Goal: Task Accomplishment & Management: Manage account settings

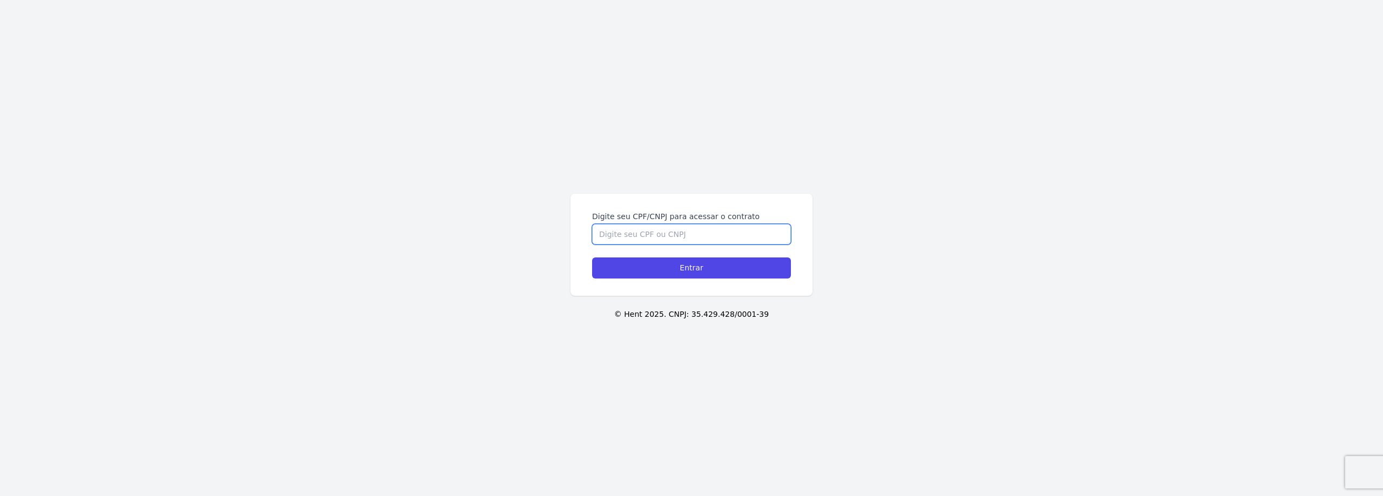
click at [634, 234] on input "Digite seu CPF/CNPJ para acessar o contrato" at bounding box center [691, 234] width 199 height 21
type input "07785989427"
click at [704, 274] on input "Entrar" at bounding box center [691, 268] width 199 height 21
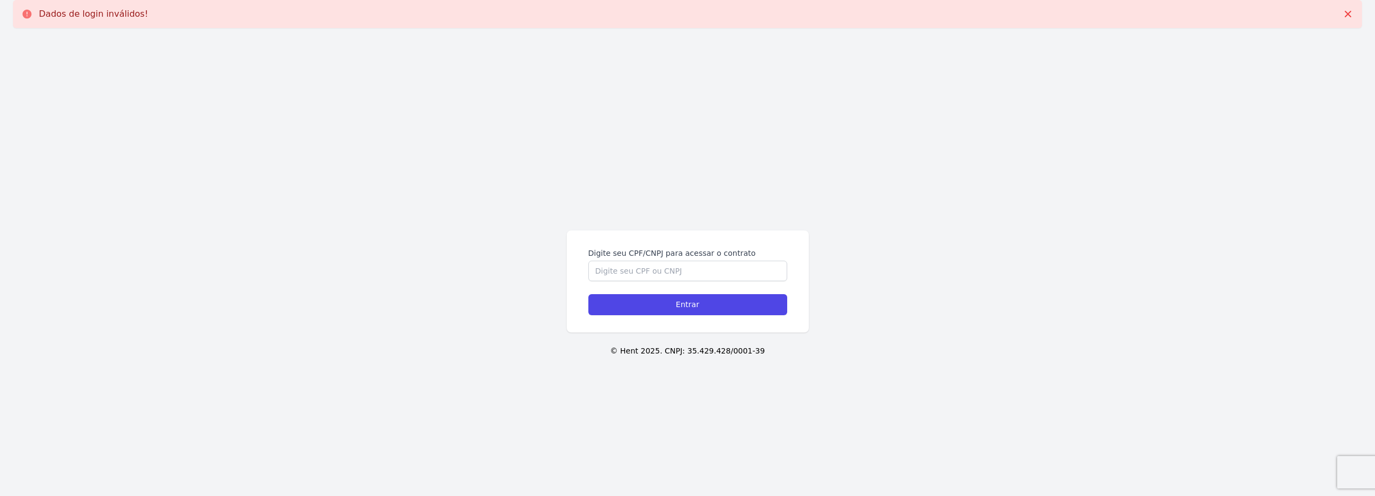
click at [652, 350] on p "© Hent 2025. CNPJ: 35.429.428/0001-39" at bounding box center [687, 351] width 1340 height 11
click at [659, 255] on label "Digite seu CPF/CNPJ para acessar o contrato" at bounding box center [687, 253] width 199 height 11
click at [659, 261] on input "Digite seu CPF/CNPJ para acessar o contrato" at bounding box center [687, 271] width 199 height 21
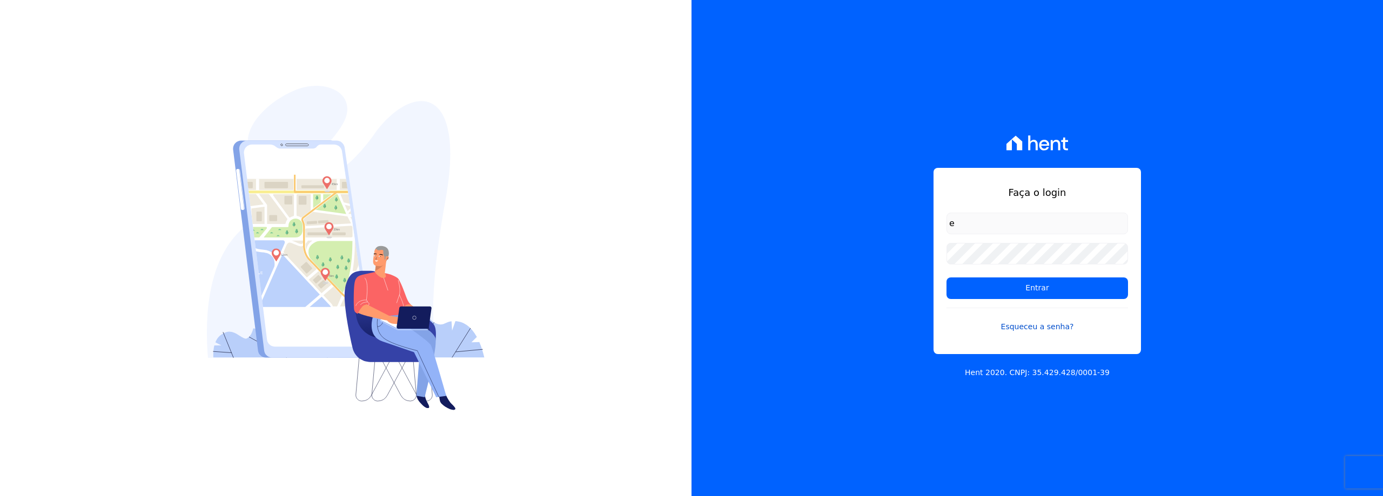
type input "e"
click at [1026, 330] on link "Esqueceu a senha?" at bounding box center [1036, 320] width 181 height 25
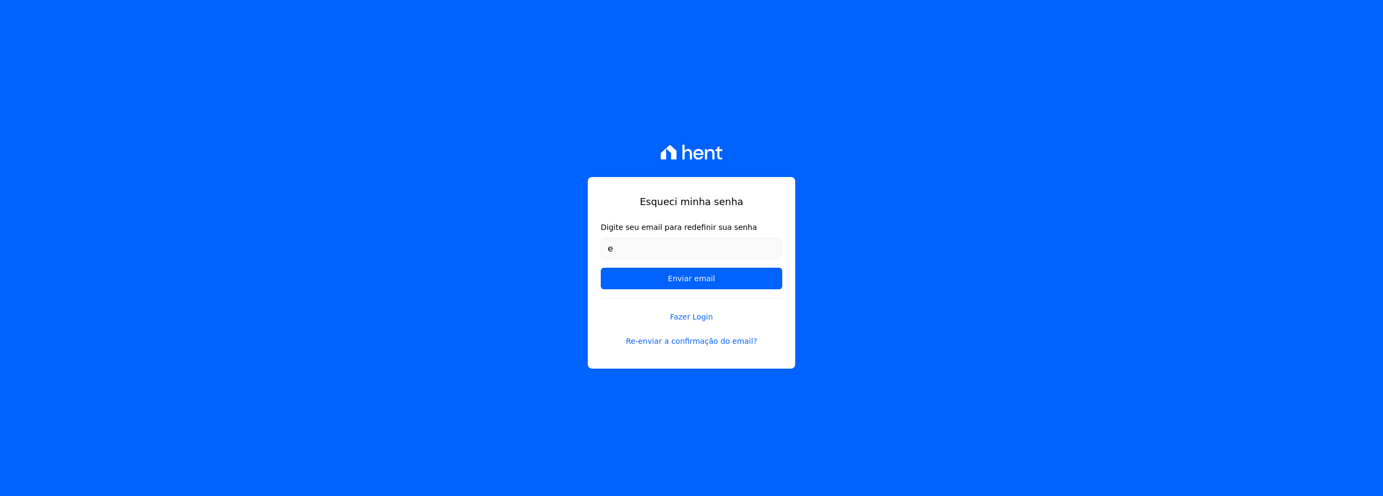
type input "[EMAIL_ADDRESS][DOMAIN_NAME]"
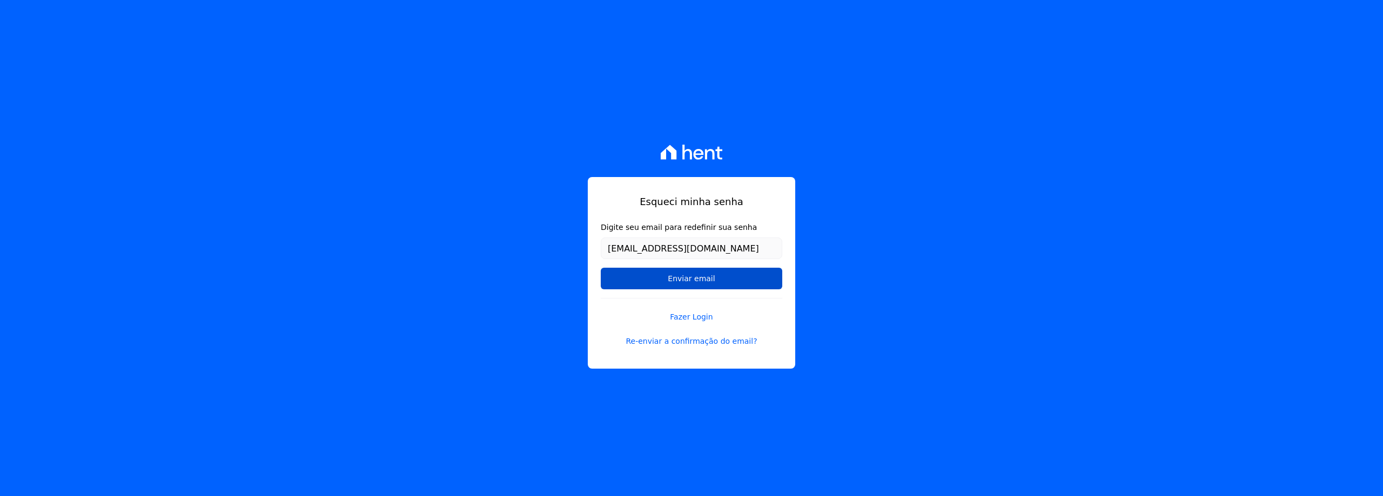
click at [671, 277] on input "Enviar email" at bounding box center [691, 279] width 181 height 22
click at [691, 278] on input "Enviar email" at bounding box center [691, 279] width 181 height 22
click at [683, 283] on input "Enviar email" at bounding box center [691, 279] width 181 height 22
click at [684, 282] on input "Enviar email" at bounding box center [691, 279] width 181 height 22
click at [690, 317] on link "Fazer Login" at bounding box center [691, 310] width 181 height 25
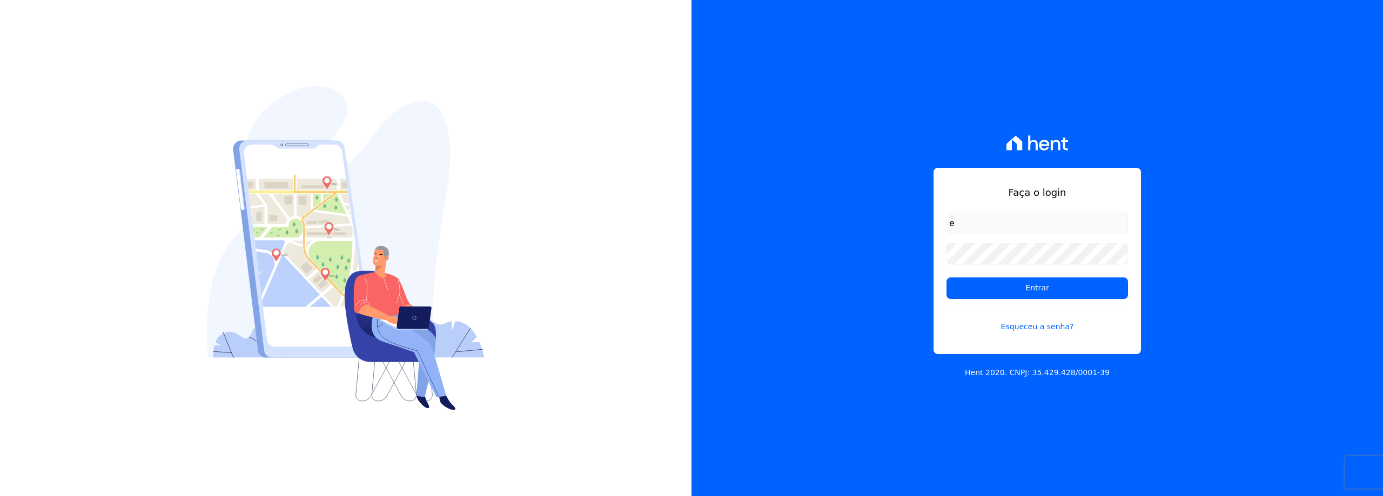
type input "[EMAIL_ADDRESS][DOMAIN_NAME]"
click at [946, 278] on input "Entrar" at bounding box center [1036, 289] width 181 height 22
